Goal: Information Seeking & Learning: Learn about a topic

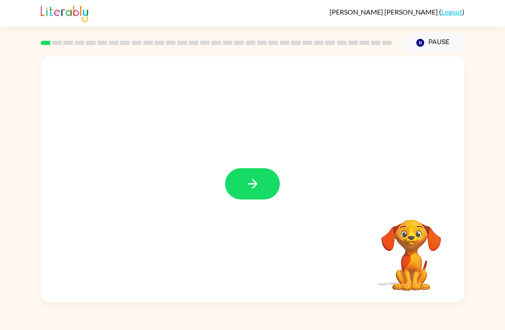
click at [264, 185] on button "button" at bounding box center [252, 183] width 55 height 31
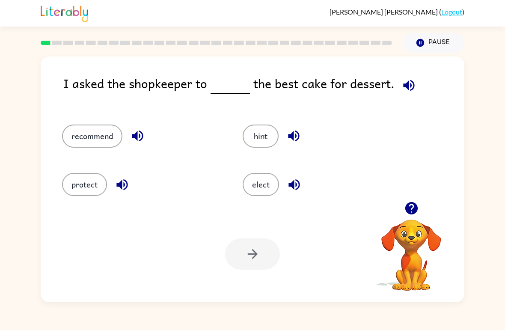
click at [97, 134] on button "recommend" at bounding box center [92, 135] width 60 height 23
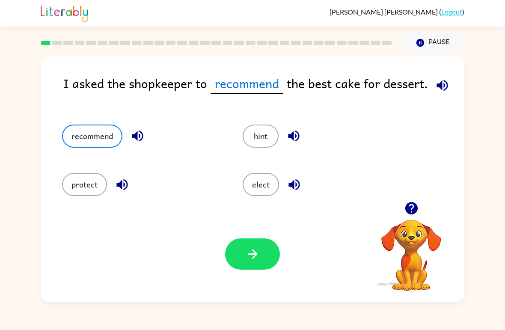
click at [266, 258] on button "button" at bounding box center [252, 253] width 55 height 31
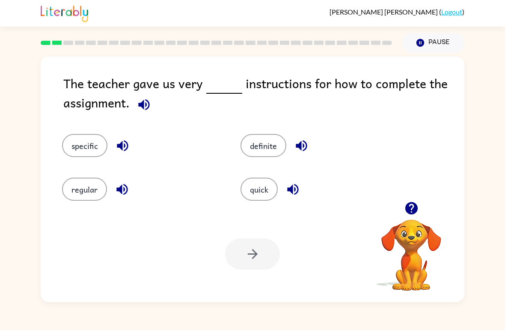
click at [292, 140] on button "button" at bounding box center [301, 146] width 22 height 22
click at [273, 145] on button "definite" at bounding box center [263, 145] width 46 height 23
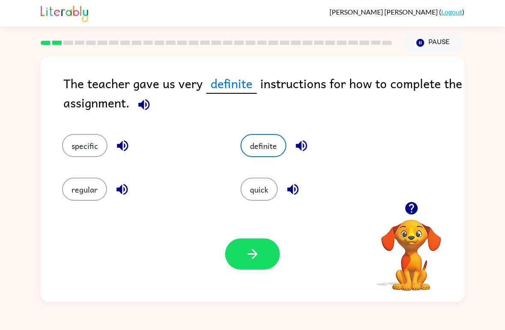
click at [267, 256] on button "button" at bounding box center [252, 253] width 55 height 31
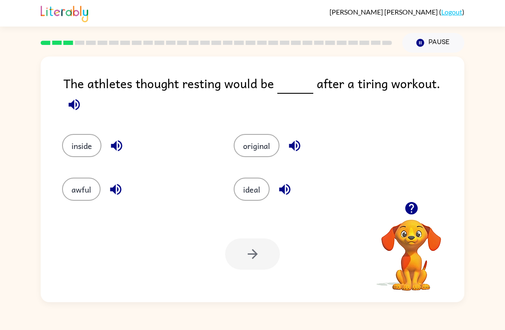
click at [79, 142] on button "inside" at bounding box center [81, 145] width 39 height 23
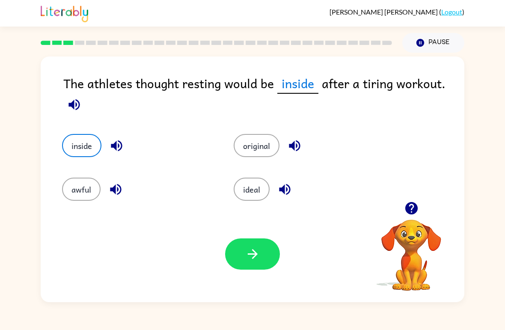
click at [249, 260] on icon "button" at bounding box center [252, 253] width 15 height 15
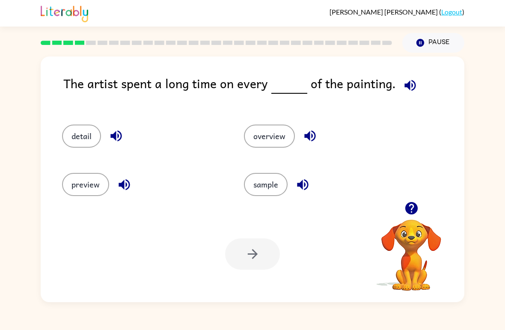
click at [93, 135] on button "detail" at bounding box center [81, 135] width 39 height 23
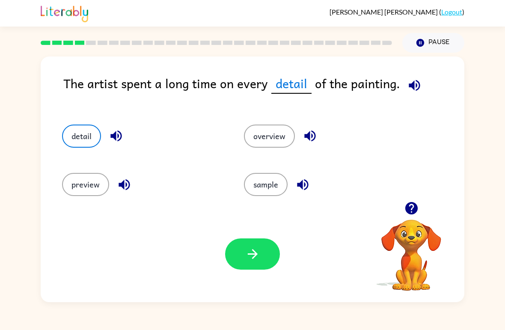
click at [252, 247] on icon "button" at bounding box center [252, 253] width 15 height 15
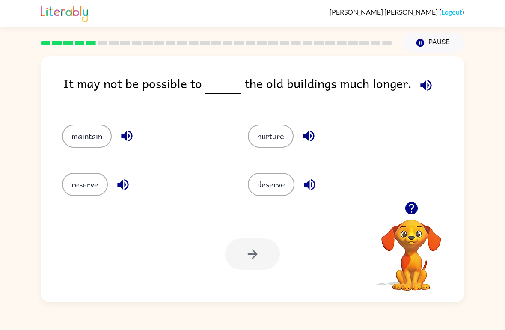
click at [90, 185] on button "reserve" at bounding box center [85, 184] width 46 height 23
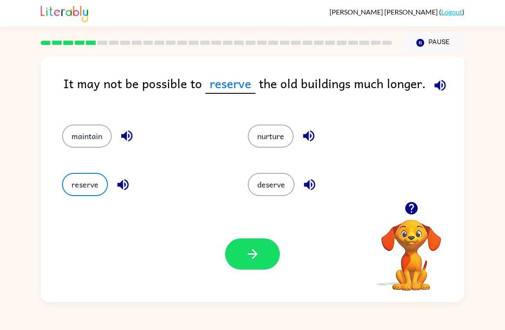
click at [248, 258] on icon "button" at bounding box center [252, 253] width 15 height 15
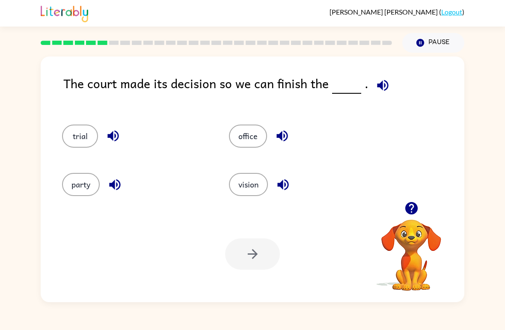
click at [77, 129] on button "trial" at bounding box center [80, 135] width 36 height 23
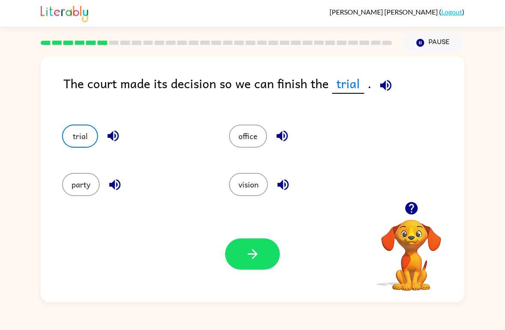
click at [253, 260] on icon "button" at bounding box center [252, 253] width 15 height 15
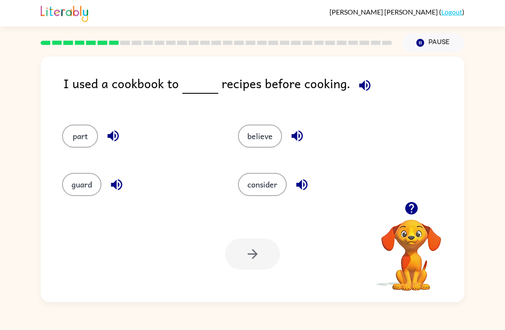
click at [67, 143] on button "part" at bounding box center [80, 135] width 36 height 23
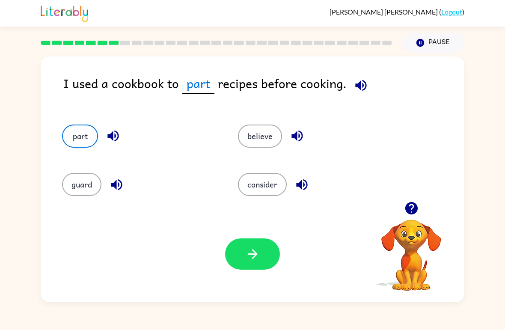
click at [244, 263] on button "button" at bounding box center [252, 253] width 55 height 31
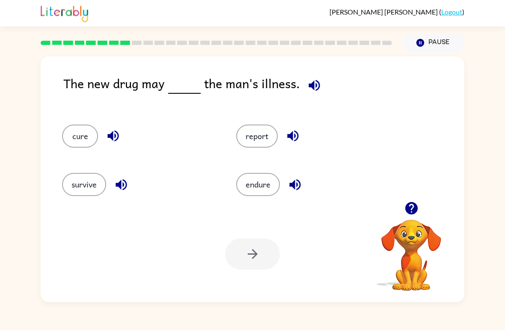
click at [260, 153] on div "report" at bounding box center [307, 132] width 174 height 48
click at [272, 187] on button "endure" at bounding box center [258, 184] width 44 height 23
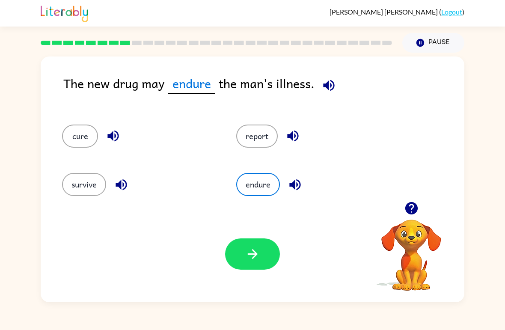
click at [256, 260] on icon "button" at bounding box center [252, 253] width 15 height 15
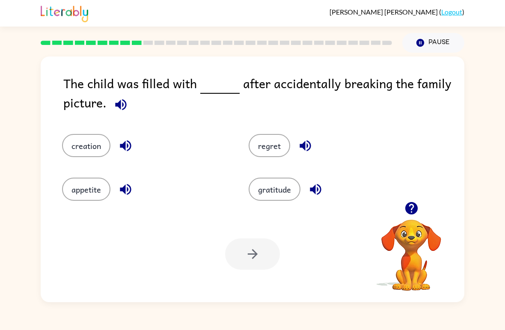
click at [266, 145] on button "regret" at bounding box center [268, 145] width 41 height 23
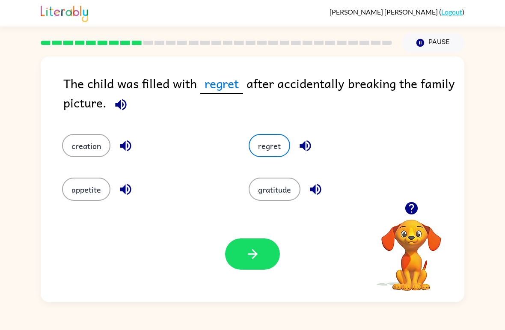
click at [264, 254] on button "button" at bounding box center [252, 253] width 55 height 31
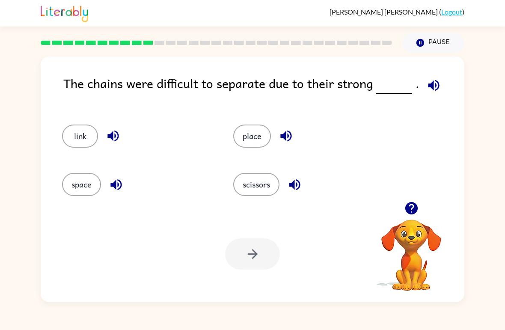
click at [78, 189] on button "space" at bounding box center [81, 184] width 39 height 23
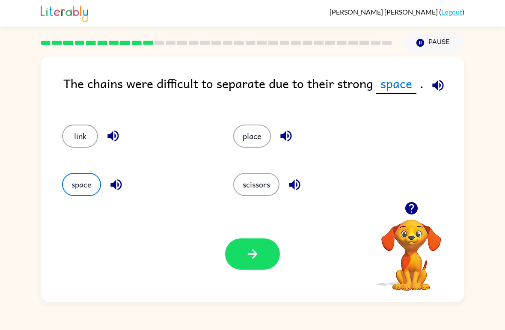
click at [258, 139] on button "place" at bounding box center [252, 135] width 38 height 23
click at [86, 139] on button "link" at bounding box center [80, 135] width 36 height 23
click at [75, 196] on button "space" at bounding box center [81, 184] width 39 height 23
click at [230, 266] on button "button" at bounding box center [252, 253] width 55 height 31
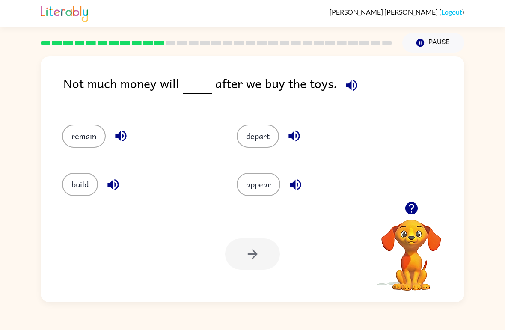
click at [65, 133] on button "remain" at bounding box center [84, 135] width 44 height 23
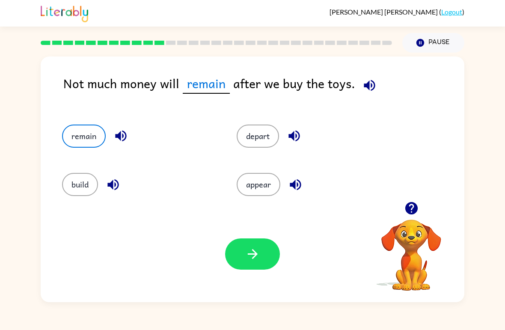
click at [253, 265] on button "button" at bounding box center [252, 253] width 55 height 31
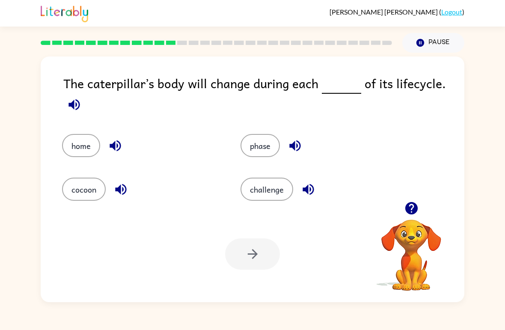
click at [260, 152] on button "phase" at bounding box center [259, 145] width 39 height 23
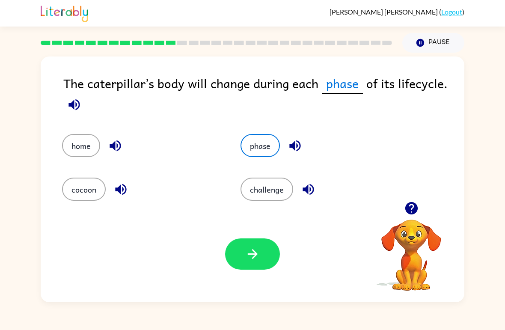
click at [275, 242] on button "button" at bounding box center [252, 253] width 55 height 31
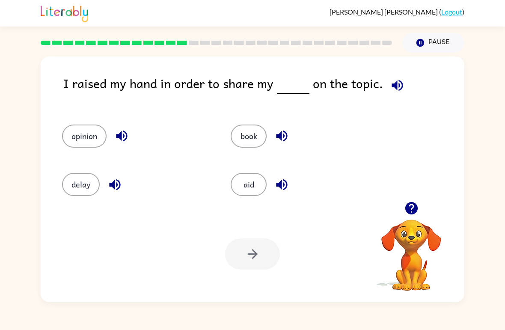
click at [91, 139] on button "opinion" at bounding box center [84, 135] width 44 height 23
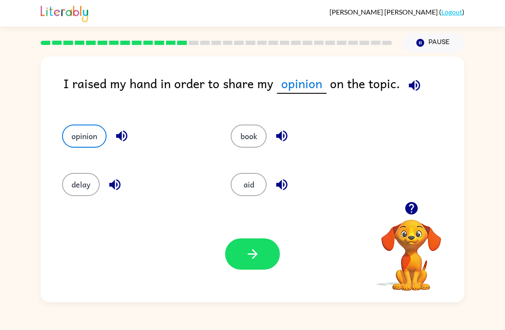
click at [256, 248] on icon "button" at bounding box center [252, 253] width 15 height 15
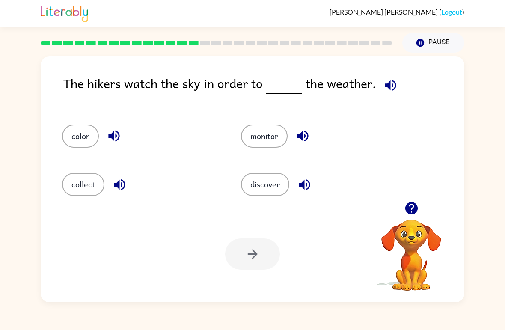
click at [267, 192] on button "discover" at bounding box center [265, 184] width 48 height 23
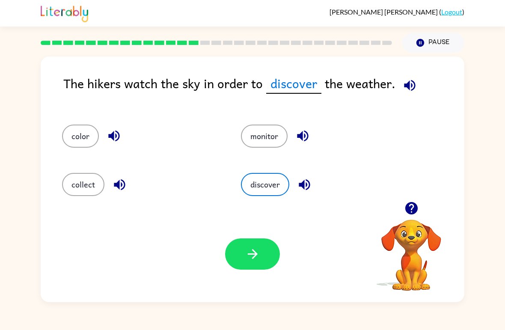
click at [250, 252] on icon "button" at bounding box center [252, 253] width 15 height 15
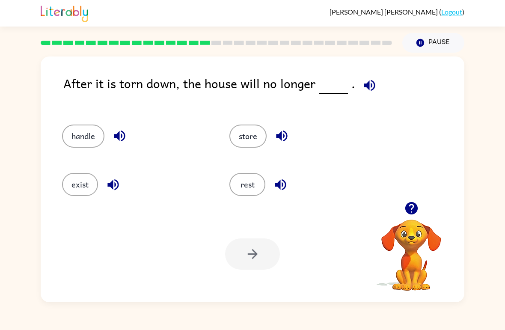
click at [71, 189] on button "exist" at bounding box center [80, 184] width 36 height 23
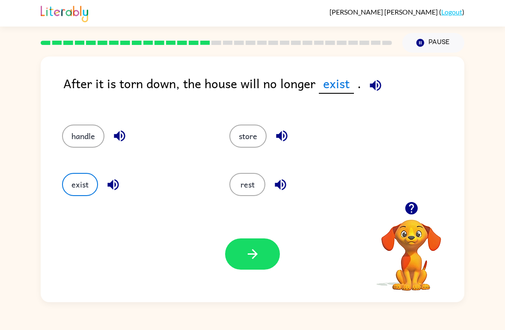
click at [264, 254] on button "button" at bounding box center [252, 253] width 55 height 31
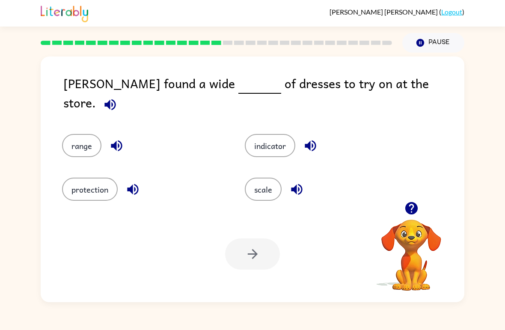
click at [107, 135] on button "button" at bounding box center [117, 146] width 22 height 22
click at [81, 134] on button "range" at bounding box center [81, 145] width 39 height 23
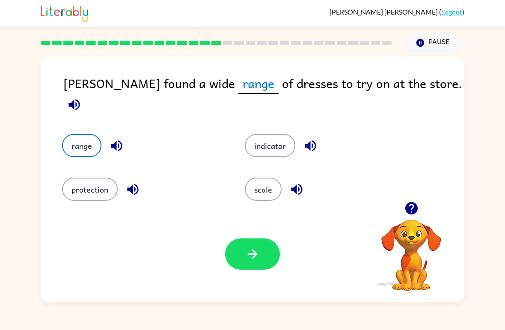
click at [241, 248] on button "button" at bounding box center [252, 253] width 55 height 31
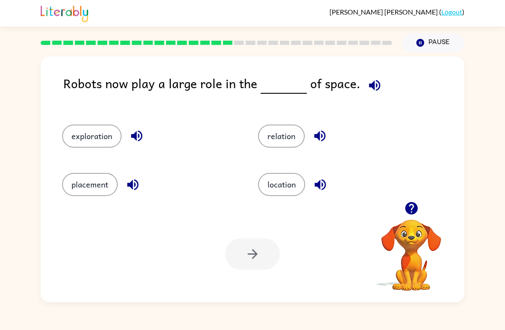
click at [265, 154] on div "relation" at bounding box center [340, 132] width 196 height 48
click at [276, 138] on button "relation" at bounding box center [281, 135] width 47 height 23
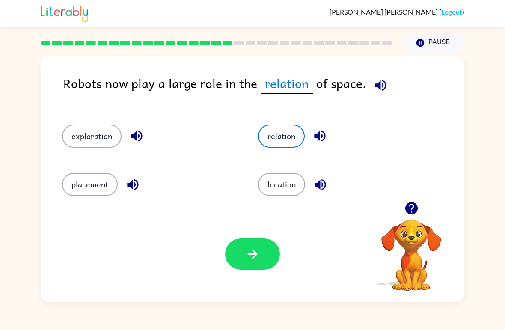
click at [264, 247] on button "button" at bounding box center [252, 253] width 55 height 31
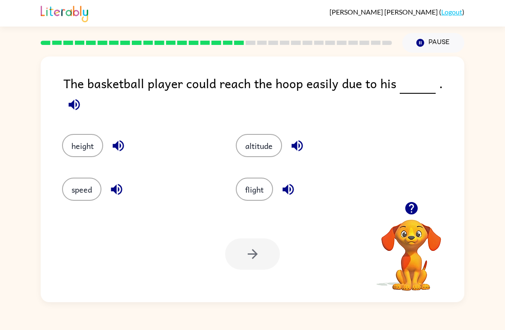
click at [71, 134] on button "height" at bounding box center [82, 145] width 41 height 23
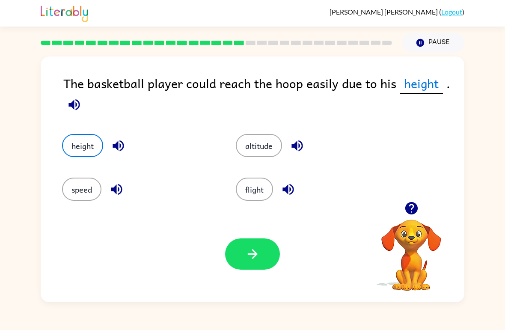
click at [257, 240] on button "button" at bounding box center [252, 253] width 55 height 31
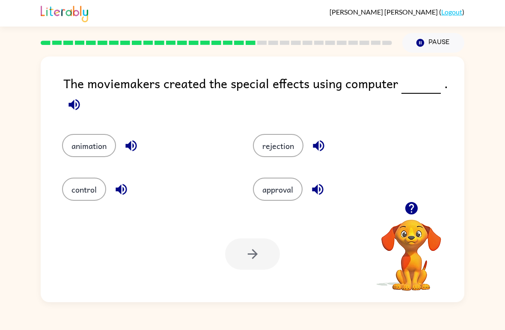
click at [86, 145] on button "animation" at bounding box center [89, 145] width 54 height 23
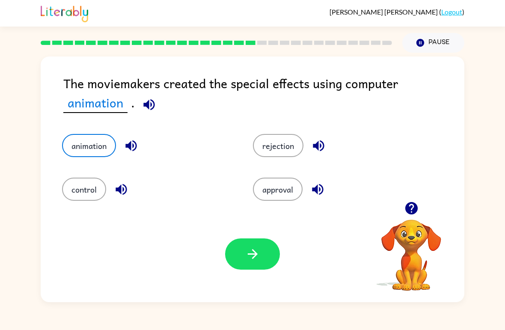
click at [254, 260] on icon "button" at bounding box center [252, 253] width 15 height 15
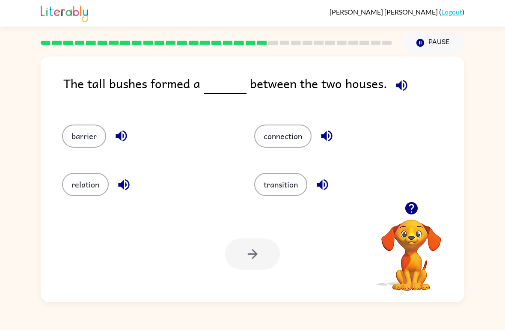
click at [81, 128] on button "barrier" at bounding box center [84, 135] width 44 height 23
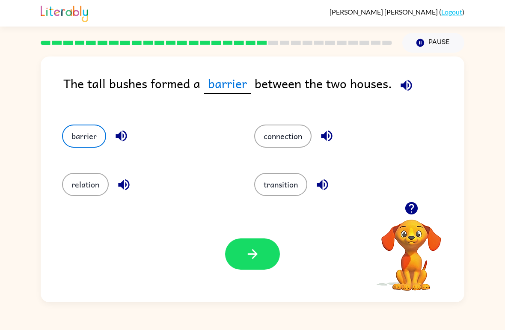
click at [262, 260] on button "button" at bounding box center [252, 253] width 55 height 31
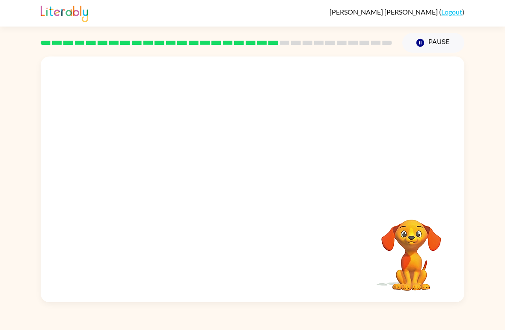
click at [171, 178] on video "Your browser must support playing .mp4 files to use Literably. Please try using…" at bounding box center [252, 128] width 423 height 145
click at [166, 171] on video "Your browser must support playing .mp4 files to use Literably. Please try using…" at bounding box center [252, 128] width 423 height 145
click at [180, 167] on video "Your browser must support playing .mp4 files to use Literably. Please try using…" at bounding box center [252, 128] width 423 height 145
click at [252, 194] on button "button" at bounding box center [252, 183] width 55 height 31
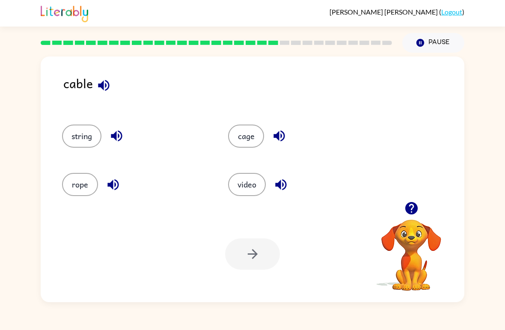
click at [253, 141] on button "cage" at bounding box center [246, 135] width 36 height 23
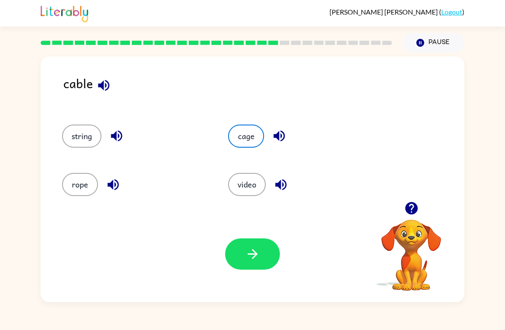
click at [254, 250] on icon "button" at bounding box center [252, 253] width 15 height 15
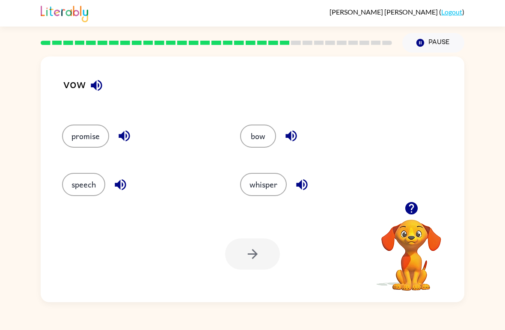
click at [249, 137] on button "bow" at bounding box center [258, 135] width 36 height 23
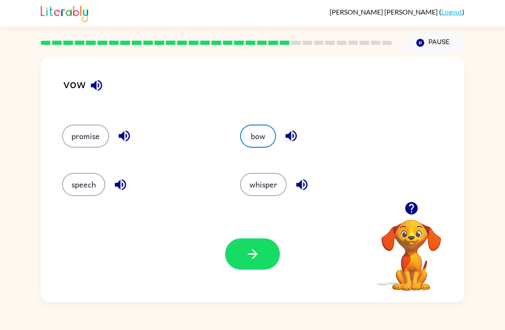
click at [235, 254] on button "button" at bounding box center [252, 253] width 55 height 31
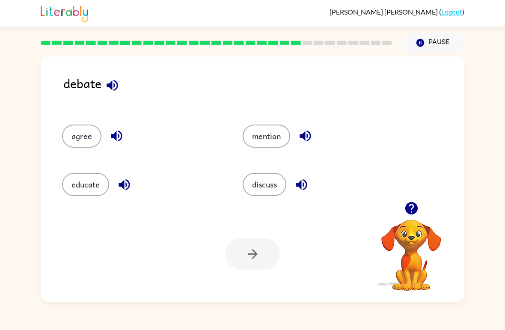
click at [259, 186] on button "discuss" at bounding box center [264, 184] width 44 height 23
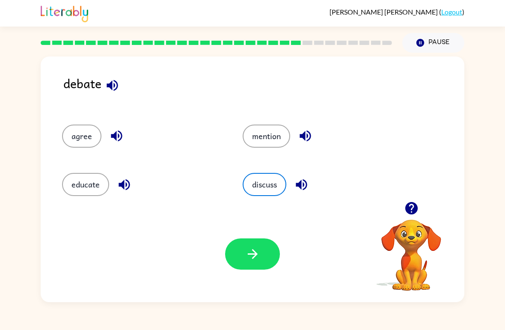
click at [266, 263] on button "button" at bounding box center [252, 253] width 55 height 31
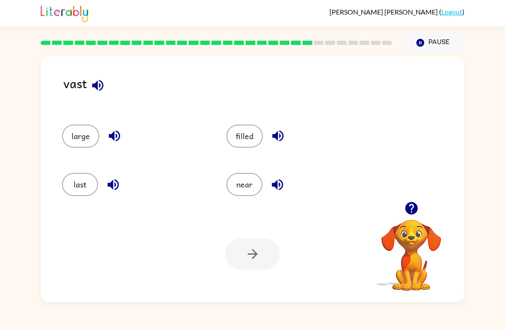
click at [251, 185] on button "near" at bounding box center [244, 184] width 36 height 23
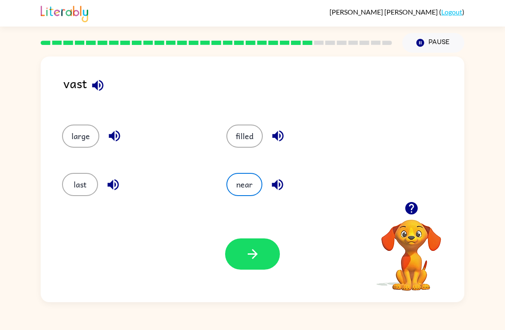
click at [258, 257] on icon "button" at bounding box center [252, 253] width 15 height 15
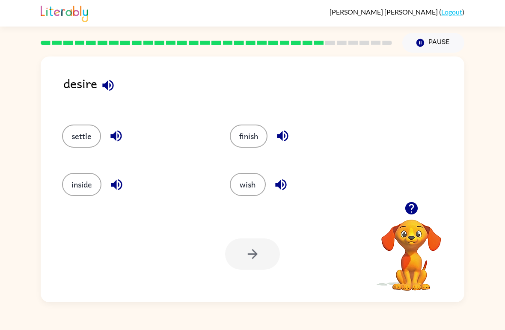
click at [89, 143] on button "settle" at bounding box center [81, 135] width 39 height 23
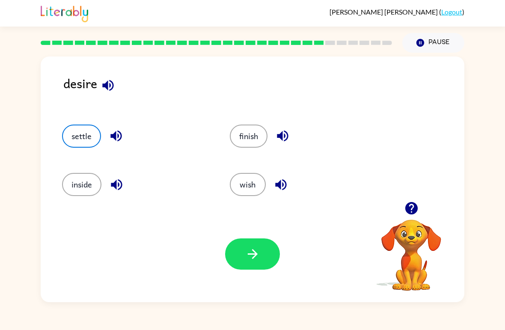
click at [252, 263] on button "button" at bounding box center [252, 253] width 55 height 31
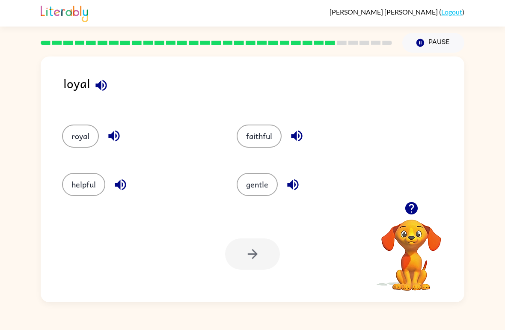
click at [256, 196] on button "gentle" at bounding box center [256, 184] width 41 height 23
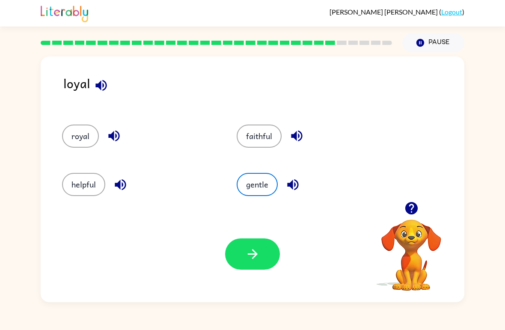
click at [274, 255] on button "button" at bounding box center [252, 253] width 55 height 31
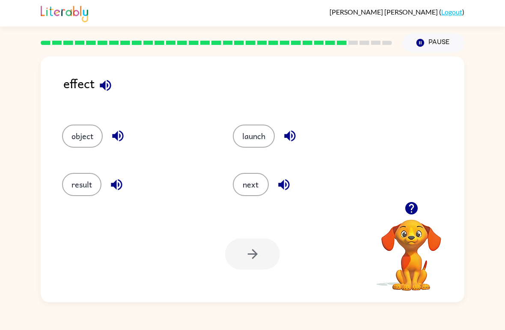
click at [85, 192] on button "result" at bounding box center [81, 184] width 39 height 23
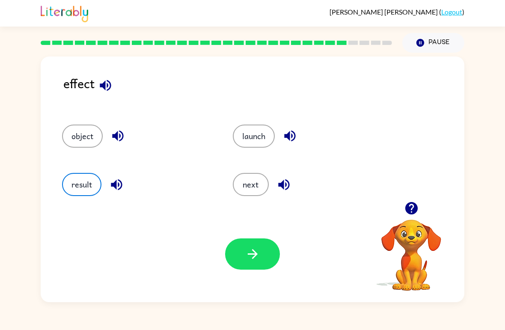
click at [237, 259] on button "button" at bounding box center [252, 253] width 55 height 31
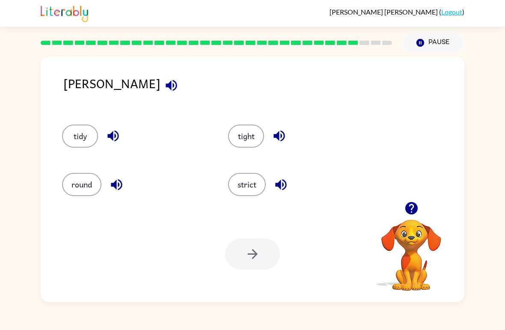
click at [246, 195] on button "strict" at bounding box center [247, 184] width 38 height 23
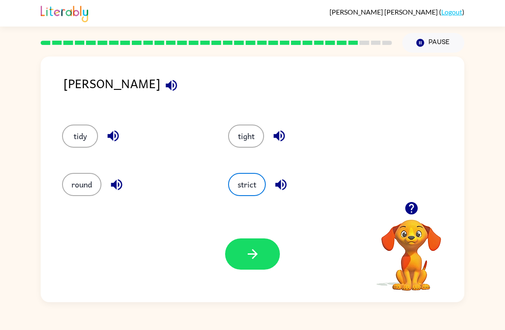
click at [259, 260] on icon "button" at bounding box center [252, 253] width 15 height 15
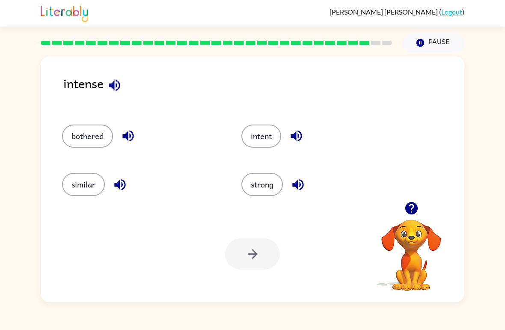
click at [267, 187] on button "strong" at bounding box center [261, 184] width 41 height 23
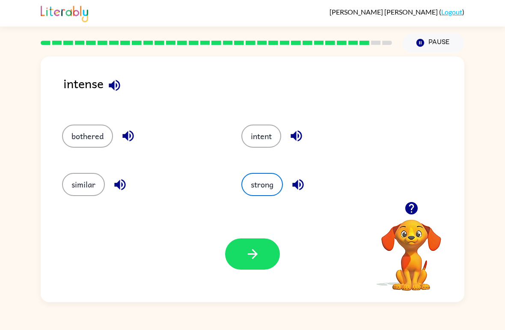
click at [254, 249] on icon "button" at bounding box center [252, 253] width 15 height 15
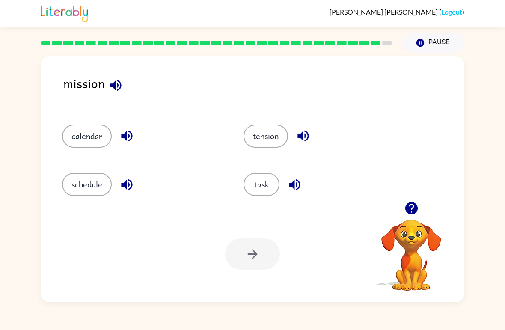
click at [272, 186] on button "task" at bounding box center [261, 184] width 36 height 23
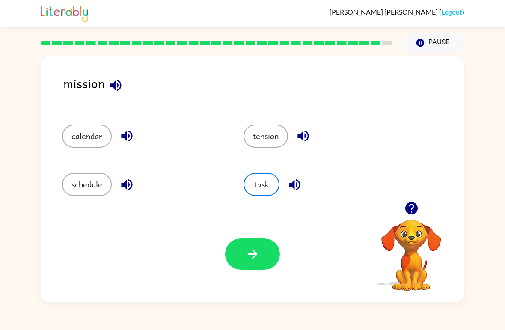
click at [254, 249] on icon "button" at bounding box center [252, 253] width 15 height 15
